Goal: Information Seeking & Learning: Learn about a topic

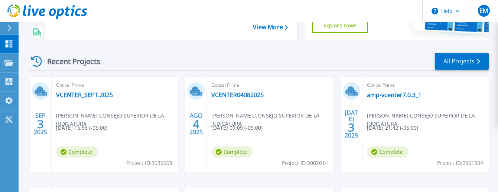
scroll to position [107, 0]
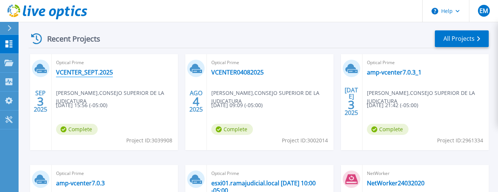
click at [82, 71] on link "VCENTER_SEPT.2025" at bounding box center [84, 72] width 57 height 7
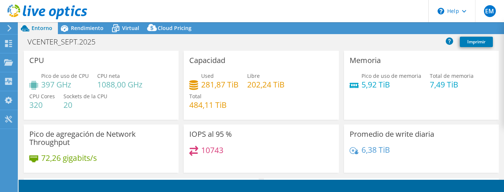
select select "USD"
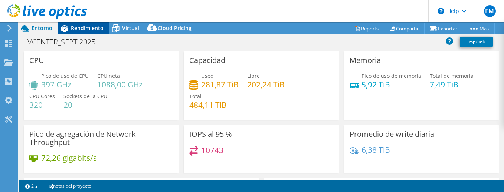
click at [84, 32] on div "Rendimiento" at bounding box center [83, 28] width 51 height 12
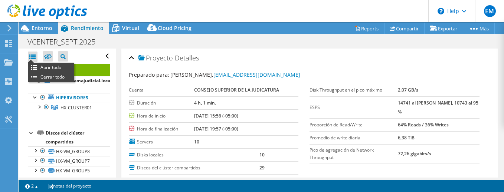
click at [31, 58] on div at bounding box center [33, 57] width 10 height 10
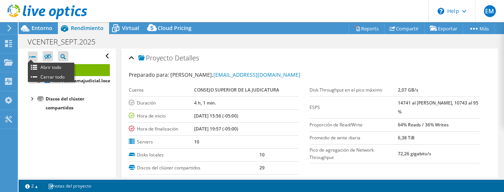
click at [33, 55] on div at bounding box center [33, 57] width 10 height 10
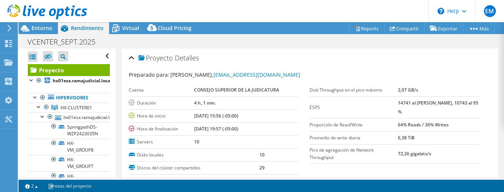
click at [33, 57] on div at bounding box center [33, 57] width 10 height 10
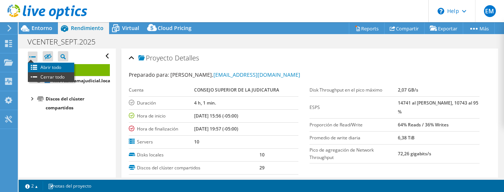
click at [50, 66] on li "Abrir todo" at bounding box center [51, 68] width 46 height 10
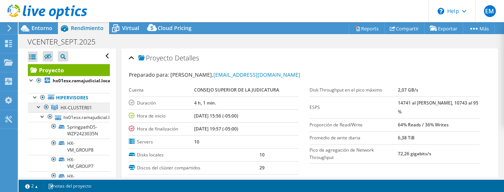
click at [78, 105] on span "HX-CLUSTER01" at bounding box center [77, 108] width 32 height 6
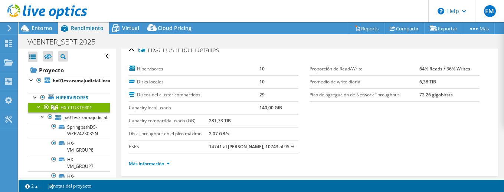
scroll to position [3, 0]
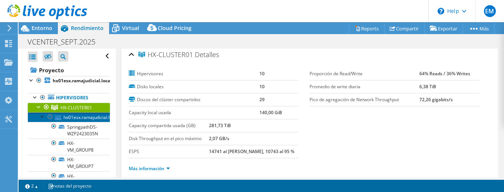
click at [81, 115] on link "hx01esx.ramajudicial.local" at bounding box center [69, 118] width 82 height 10
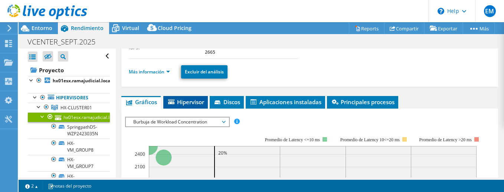
scroll to position [104, 0]
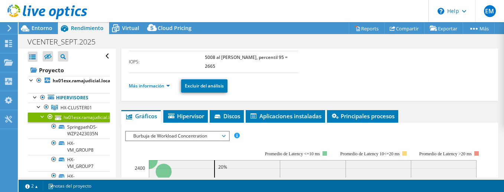
click at [224, 132] on span "Burbuja de Workload Concentration" at bounding box center [177, 136] width 95 height 9
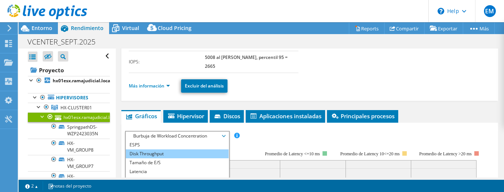
scroll to position [19, 0]
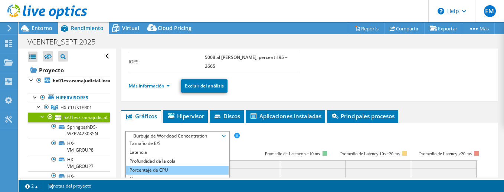
click at [167, 166] on li "Porcentaje de CPU" at bounding box center [177, 170] width 103 height 9
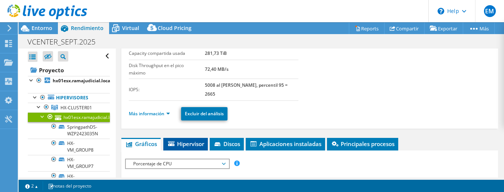
scroll to position [70, 0]
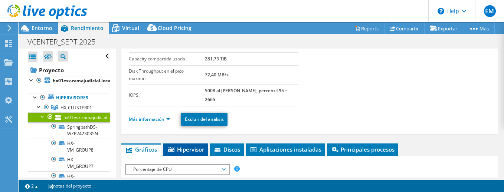
click at [196, 146] on span "Hipervisor" at bounding box center [185, 149] width 37 height 7
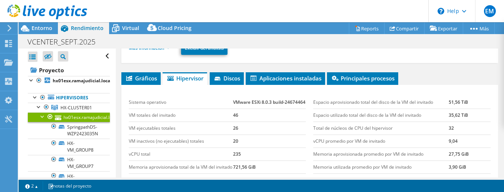
scroll to position [170, 0]
